Goal: Information Seeking & Learning: Learn about a topic

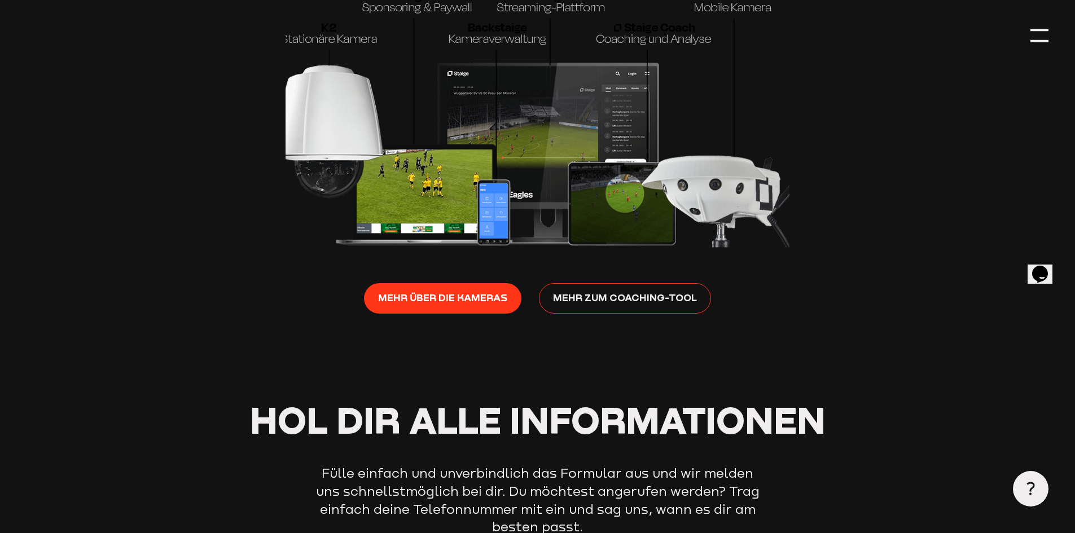
scroll to position [1863, 0]
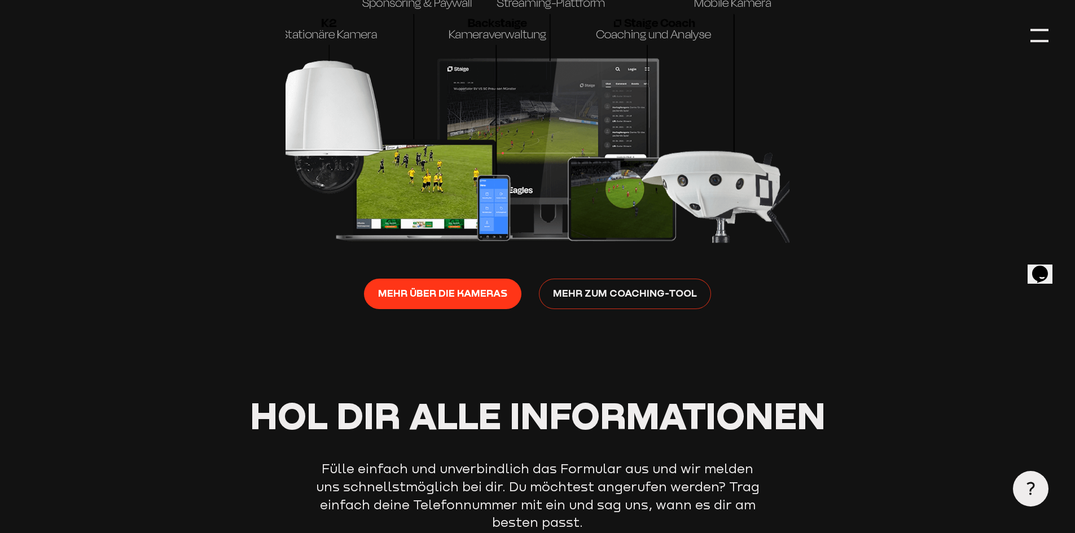
click at [581, 301] on span "Mehr zum Coaching-Tool" at bounding box center [625, 294] width 144 height 16
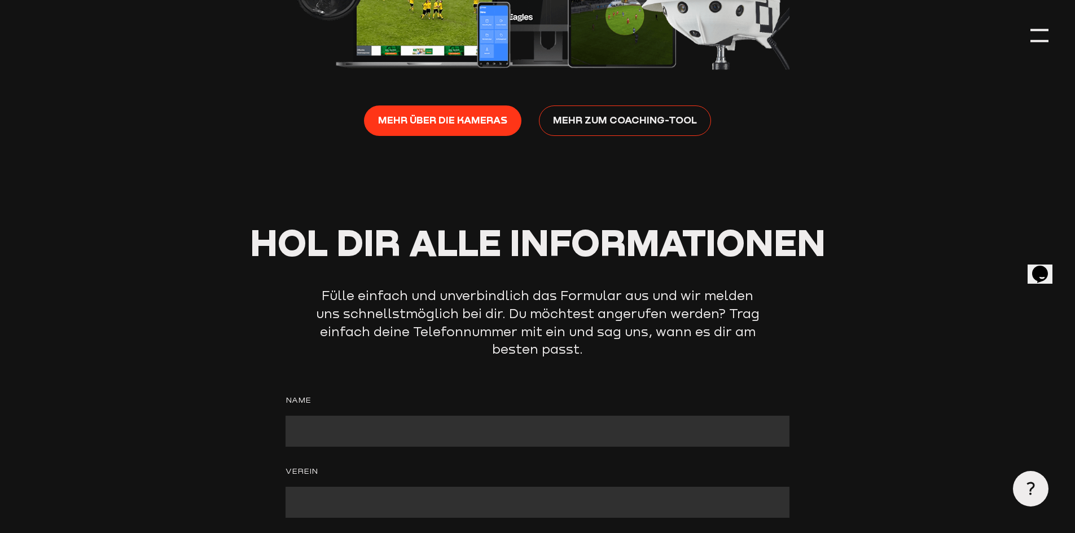
scroll to position [1698, 0]
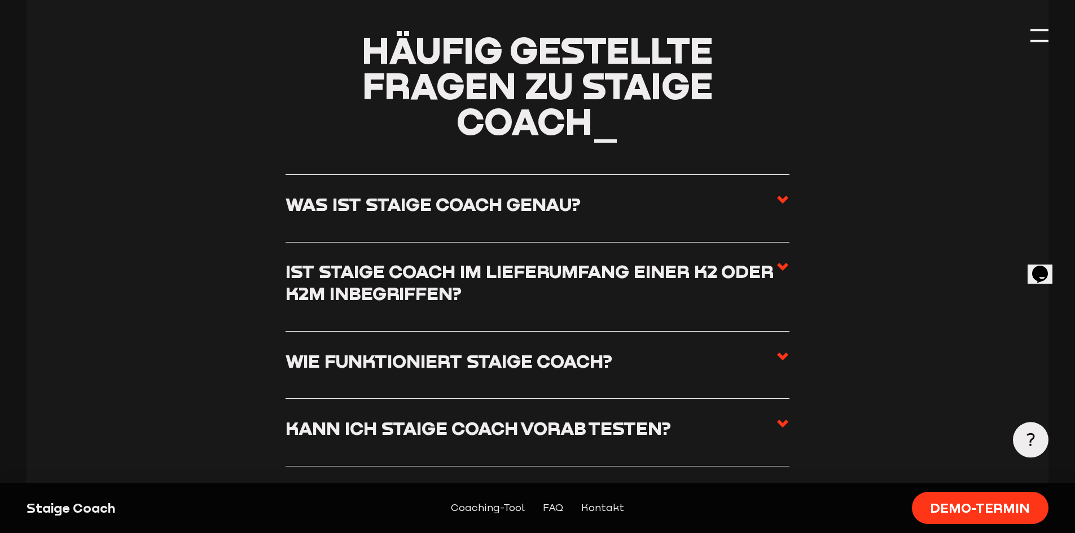
scroll to position [2597, 0]
click at [539, 215] on h3 "Was ist Staige Coach genau?" at bounding box center [433, 204] width 295 height 22
click at [0, 0] on input "Was ist Staige Coach genau?" at bounding box center [0, 0] width 0 height 0
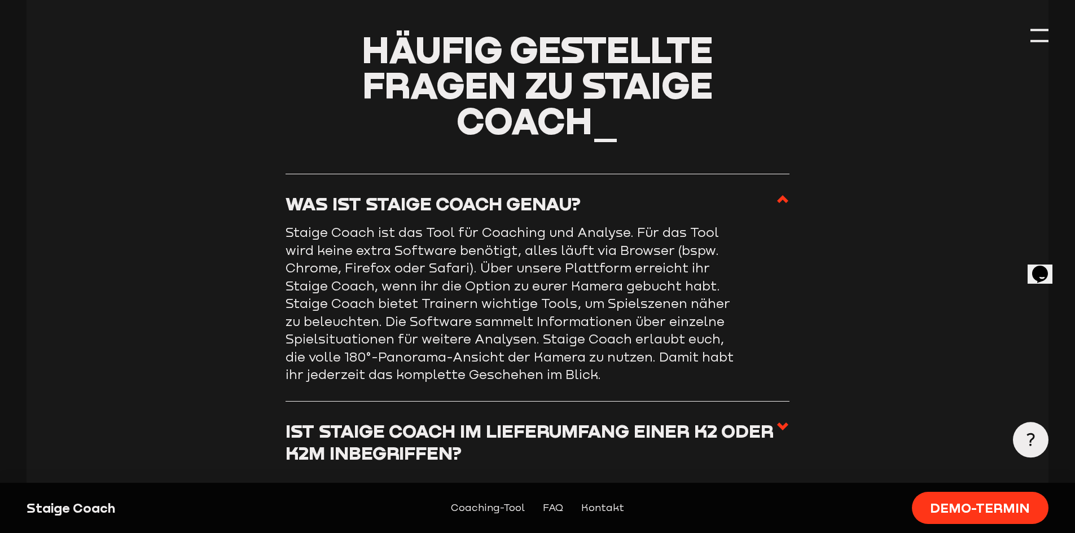
click at [538, 215] on h3 "Was ist Staige Coach genau?" at bounding box center [433, 204] width 295 height 22
click at [0, 0] on input "Was ist Staige Coach genau?" at bounding box center [0, 0] width 0 height 0
click at [505, 220] on label "Was ist Staige Coach genau?" at bounding box center [538, 208] width 504 height 31
click at [0, 0] on input "Was ist Staige Coach genau?" at bounding box center [0, 0] width 0 height 0
click at [655, 220] on label "Was ist Staige Coach genau?" at bounding box center [538, 208] width 504 height 31
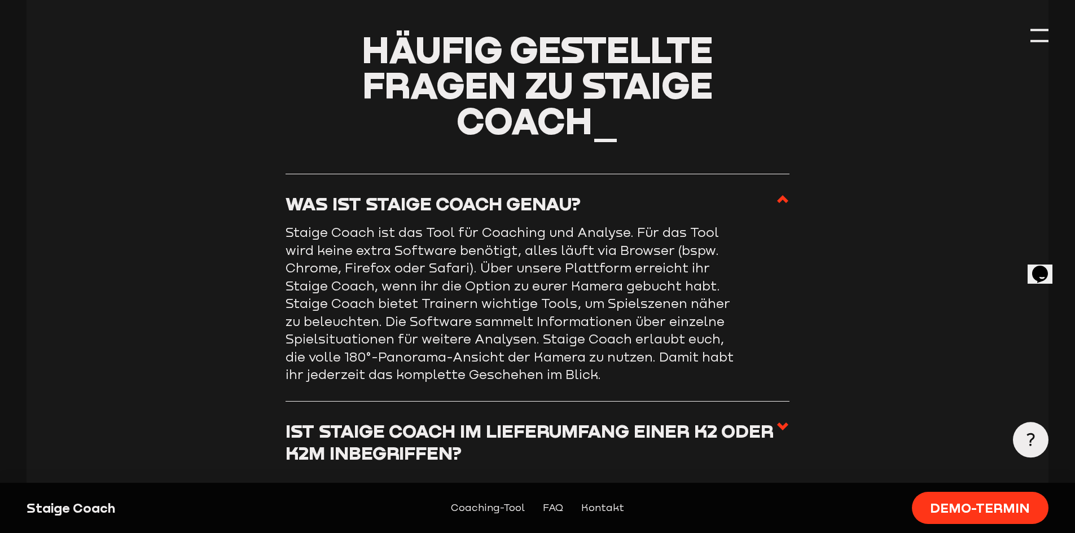
click at [0, 0] on input "Was ist Staige Coach genau?" at bounding box center [0, 0] width 0 height 0
click at [772, 207] on label "Was ist Staige Coach genau?" at bounding box center [538, 208] width 504 height 31
click at [0, 0] on input "Was ist Staige Coach genau?" at bounding box center [0, 0] width 0 height 0
click at [786, 203] on use at bounding box center [782, 199] width 11 height 8
click at [0, 0] on input "Was ist Staige Coach genau?" at bounding box center [0, 0] width 0 height 0
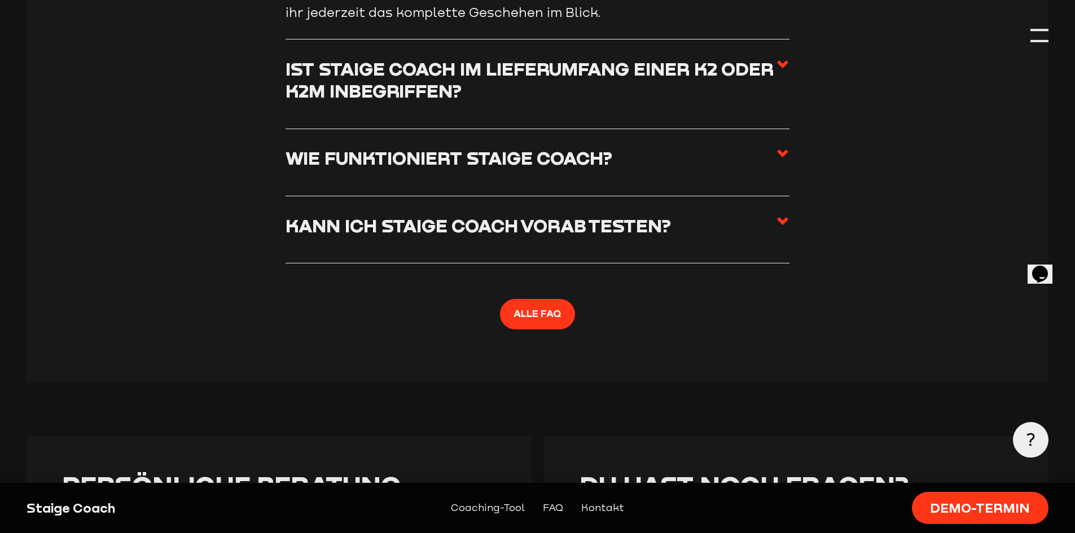
scroll to position [2992, 0]
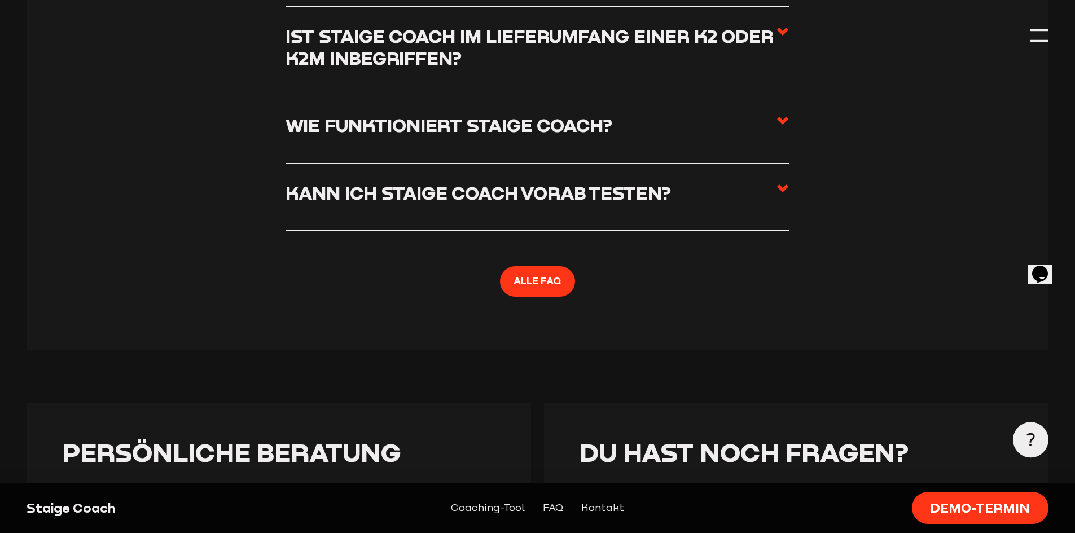
click at [569, 204] on h3 "Kann ich Staige Coach vorab testen?" at bounding box center [479, 193] width 386 height 22
click at [0, 0] on input "Kann ich Staige Coach vorab testen?" at bounding box center [0, 0] width 0 height 0
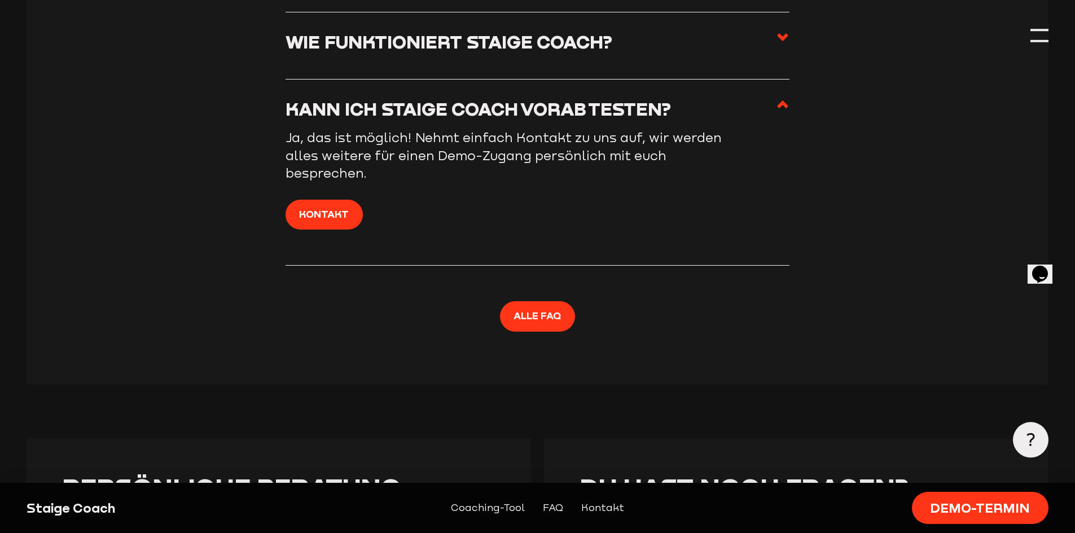
scroll to position [2710, 0]
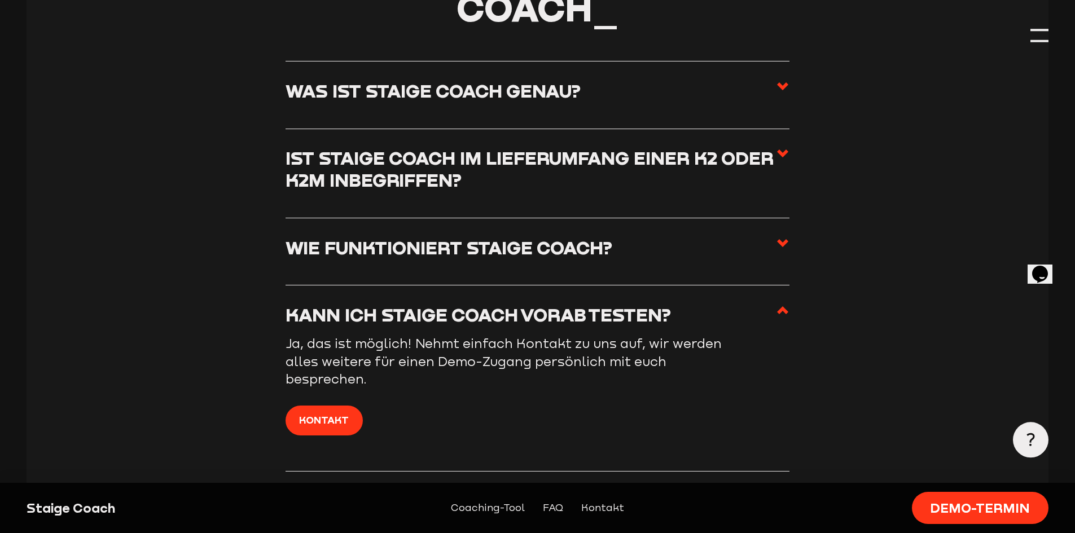
click at [461, 257] on h3 "Wie funktioniert Staige Coach?" at bounding box center [449, 248] width 327 height 22
click at [0, 0] on input "Wie funktioniert Staige Coach?" at bounding box center [0, 0] width 0 height 0
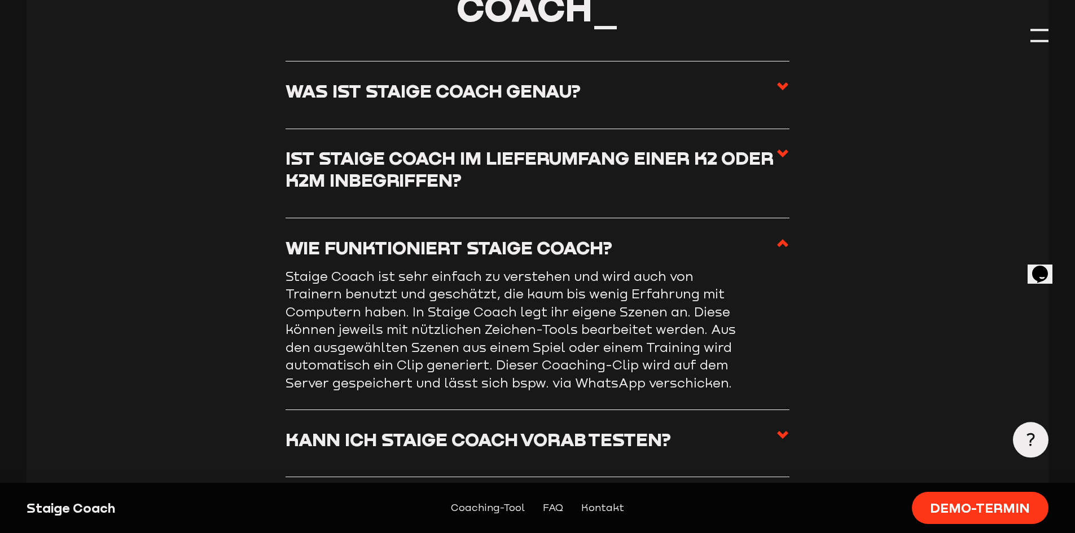
click at [479, 182] on h3 "Ist Staige Coach im Lieferumfang einer K2 oder K2M inbegriffen?" at bounding box center [531, 169] width 491 height 45
click at [0, 0] on input "Ist Staige Coach im Lieferumfang einer K2 oder K2M inbegriffen?" at bounding box center [0, 0] width 0 height 0
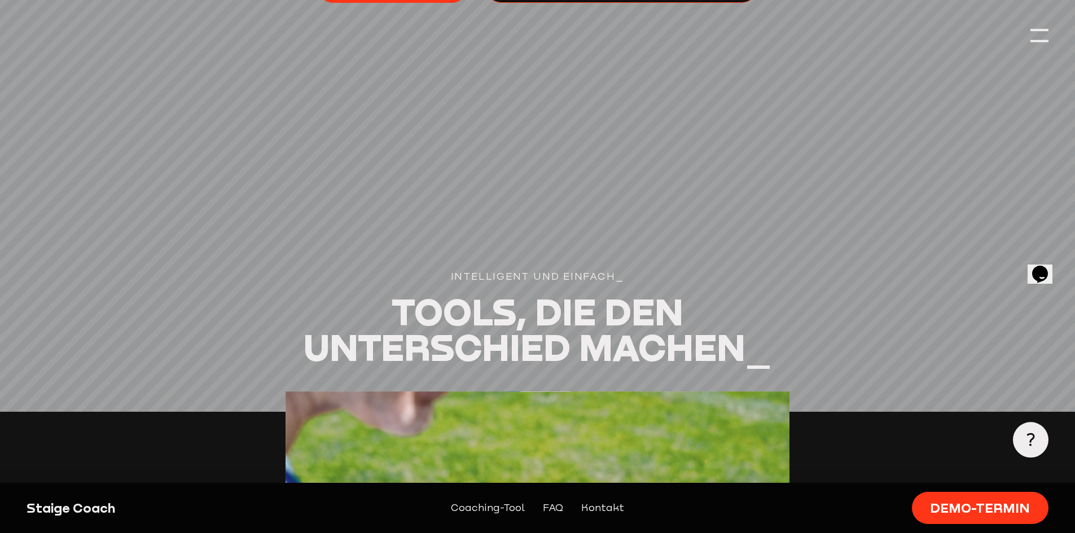
scroll to position [565, 0]
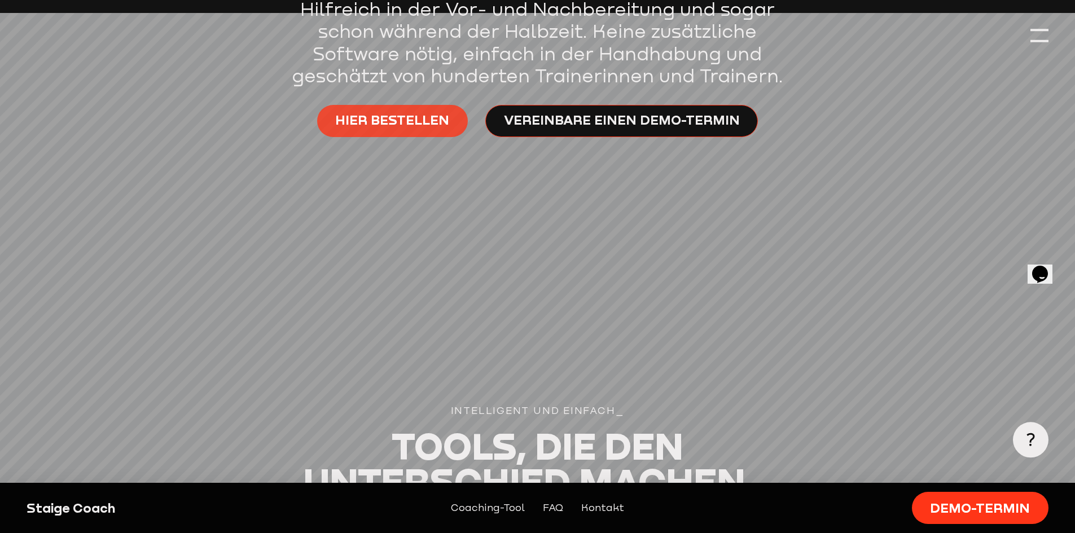
click at [427, 131] on link "Hier bestellen" at bounding box center [392, 121] width 151 height 32
